Goal: Obtain resource: Download file/media

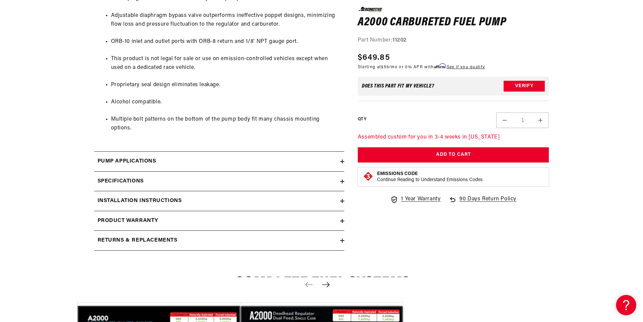
click at [213, 157] on div "Pump Applications" at bounding box center [217, 161] width 246 height 9
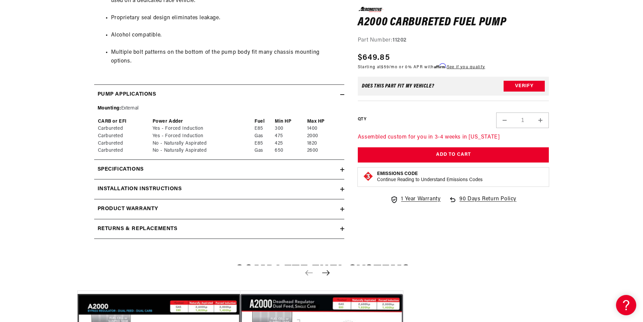
scroll to position [506, 0]
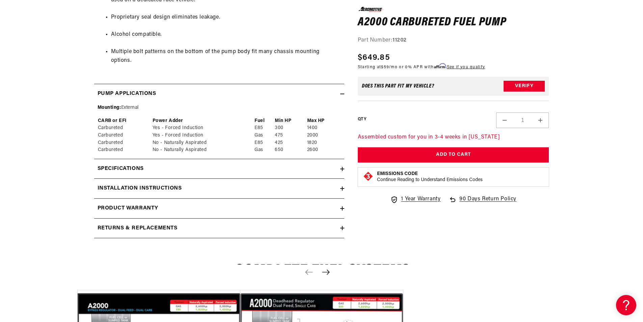
click at [219, 184] on div "Installation Instructions" at bounding box center [217, 188] width 246 height 9
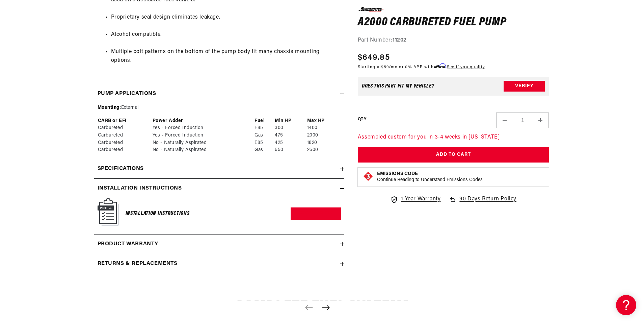
click at [158, 200] on div "Installation Instructions" at bounding box center [158, 213] width 64 height 27
click at [158, 209] on h6 "Installation Instructions" at bounding box center [158, 213] width 64 height 9
click at [318, 207] on link "Download PDF" at bounding box center [316, 213] width 50 height 12
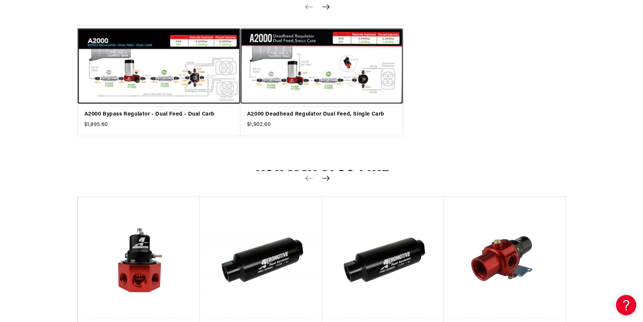
scroll to position [810, 0]
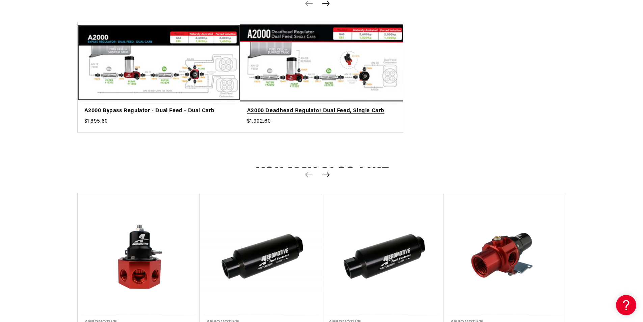
click at [320, 107] on link "A2000 Deadhead Regulator Dual Feed, Single Carb" at bounding box center [318, 111] width 142 height 9
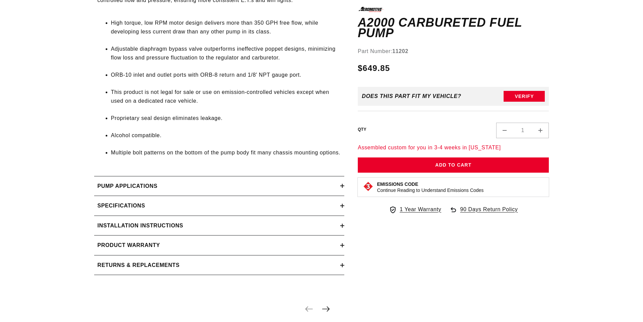
scroll to position [623, 0]
